Goal: Navigation & Orientation: Find specific page/section

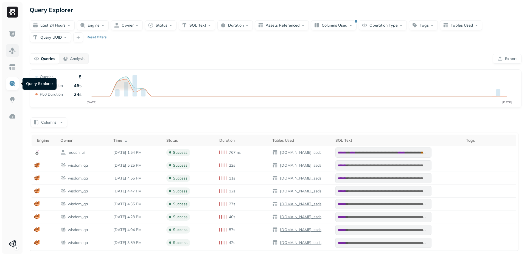
click at [14, 48] on img at bounding box center [12, 50] width 7 height 7
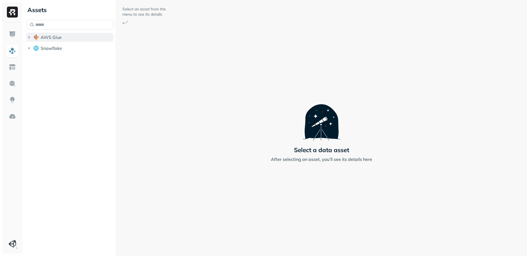
click at [31, 37] on icon "button" at bounding box center [28, 37] width 5 height 5
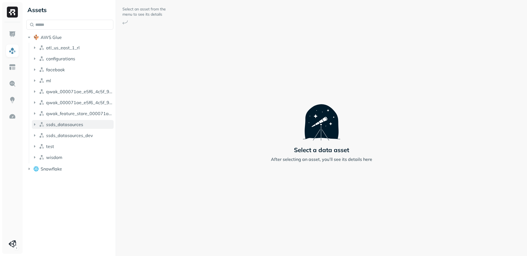
click at [39, 124] on img "button" at bounding box center [41, 124] width 5 height 5
click at [43, 135] on icon "button" at bounding box center [39, 134] width 5 height 5
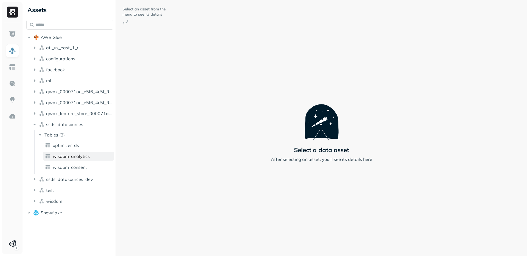
click at [61, 156] on span "wisdom_analytics" at bounding box center [71, 156] width 37 height 5
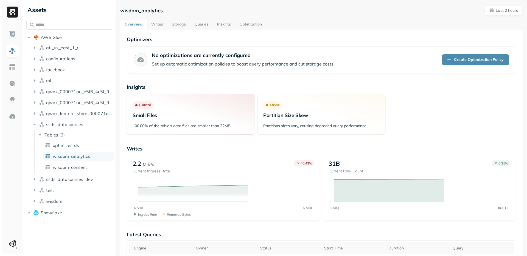
click at [252, 25] on link "Optimization" at bounding box center [250, 25] width 31 height 10
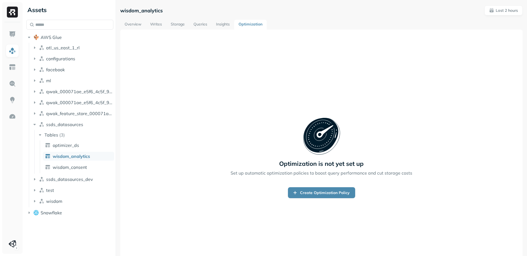
click at [221, 26] on link "Insights" at bounding box center [222, 25] width 22 height 10
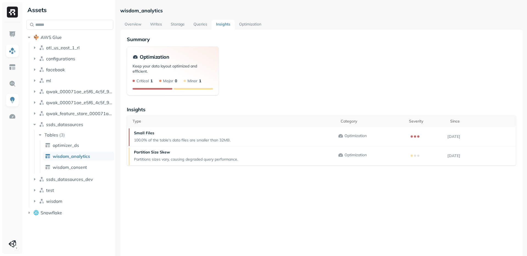
click at [253, 20] on link "Optimization" at bounding box center [249, 25] width 31 height 10
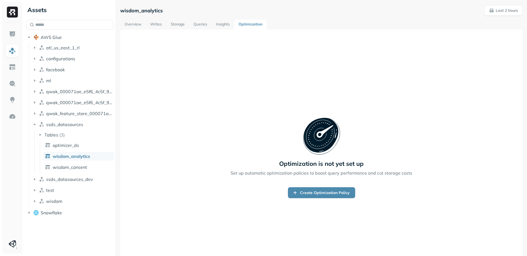
click at [157, 22] on link "Writes" at bounding box center [156, 25] width 21 height 10
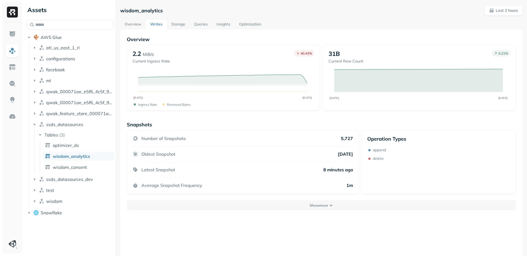
click at [177, 24] on link "Storage" at bounding box center [178, 25] width 23 height 10
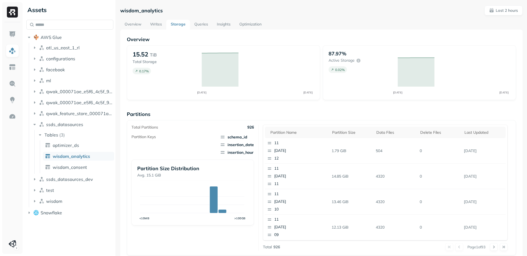
click at [200, 23] on link "Queries" at bounding box center [201, 25] width 22 height 10
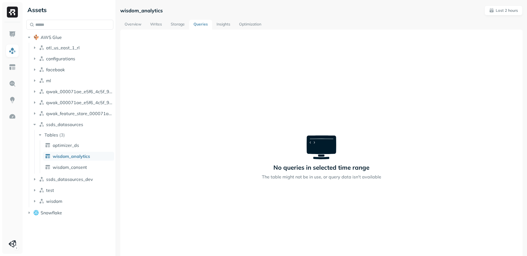
click at [230, 25] on link "Insights" at bounding box center [223, 25] width 22 height 10
